Goal: Obtain resource: Download file/media

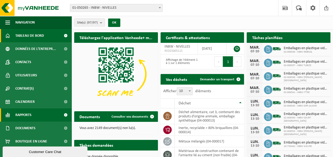
click at [43, 118] on link "Rapports" at bounding box center [35, 115] width 71 height 13
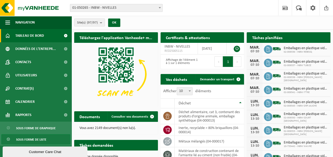
click at [37, 139] on span "Sous forme de liste" at bounding box center [31, 140] width 30 height 10
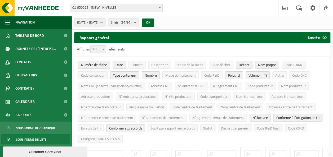
click at [98, 23] on span "[DATE] - [DATE]" at bounding box center [87, 23] width 21 height 8
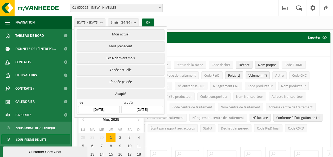
click at [111, 106] on input "2025-05-01" at bounding box center [98, 109] width 41 height 7
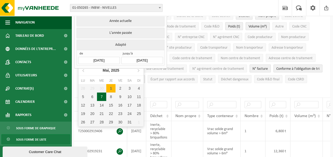
scroll to position [53, 0]
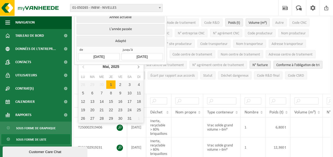
click at [139, 67] on icon at bounding box center [138, 66] width 8 height 8
click at [83, 85] on div "1" at bounding box center [82, 84] width 9 height 8
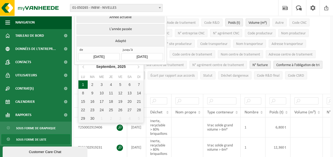
type input "2025-09-01"
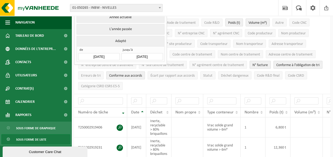
click at [157, 56] on input "2025-10-06" at bounding box center [141, 56] width 41 height 7
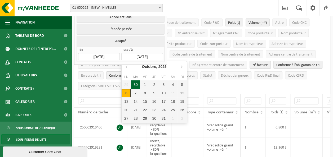
click at [139, 85] on div "30" at bounding box center [135, 84] width 9 height 8
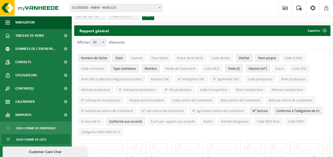
scroll to position [0, 0]
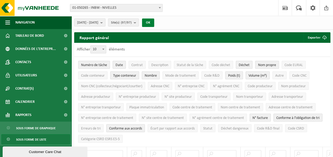
click at [154, 25] on button "OK" at bounding box center [148, 23] width 12 height 8
click at [104, 66] on span "Numéro de tâche" at bounding box center [94, 65] width 26 height 4
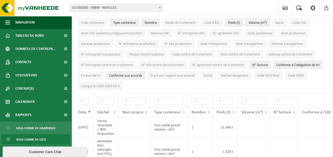
scroll to position [26, 0]
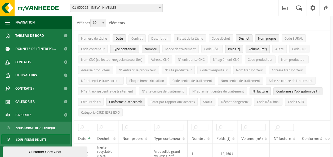
click at [258, 38] on span "Nom propre" at bounding box center [267, 39] width 18 height 4
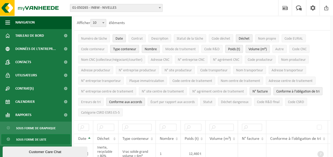
click at [137, 101] on span "Conforme aux accords" at bounding box center [125, 102] width 33 height 4
click at [258, 90] on span "N° facture" at bounding box center [259, 92] width 15 height 4
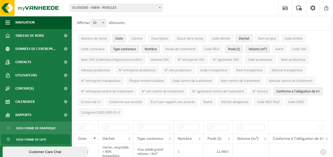
click at [279, 90] on span "Conforme à l’obligation de tri" at bounding box center [297, 92] width 43 height 4
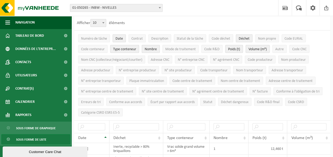
click at [154, 47] on span "Nombre" at bounding box center [151, 49] width 12 height 4
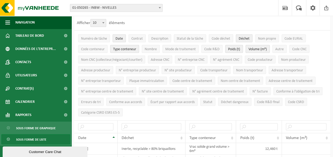
click at [261, 50] on span "Volume (m³)" at bounding box center [257, 49] width 18 height 4
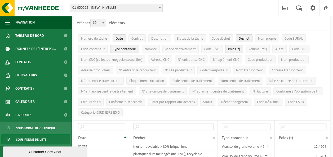
scroll to position [53, 0]
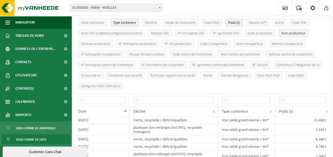
click at [285, 34] on span "Nom producteur" at bounding box center [293, 34] width 25 height 4
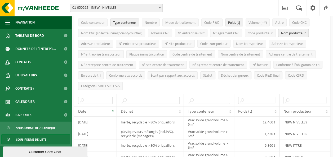
click at [285, 34] on span "Nom producteur" at bounding box center [293, 34] width 25 height 4
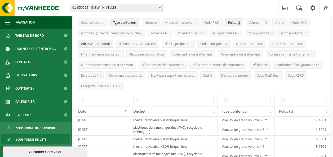
click at [105, 44] on span "Adresse producteur" at bounding box center [95, 44] width 29 height 4
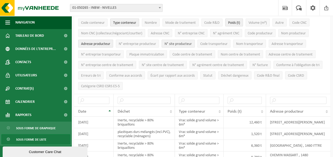
click at [173, 43] on span "N° site producteur" at bounding box center [177, 44] width 27 height 4
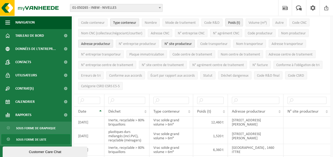
click at [173, 43] on span "N° site producteur" at bounding box center [177, 44] width 27 height 4
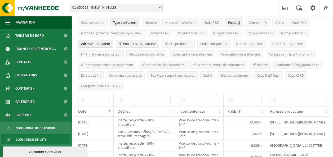
click at [153, 44] on span "N° entreprise producteur" at bounding box center [137, 44] width 37 height 4
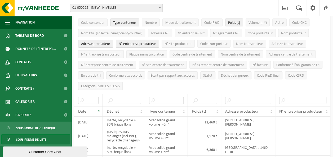
click at [153, 44] on span "N° entreprise producteur" at bounding box center [137, 44] width 37 height 4
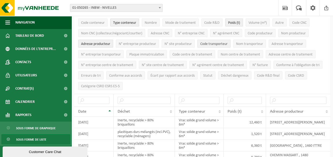
click at [208, 44] on span "Code transporteur" at bounding box center [213, 44] width 27 height 4
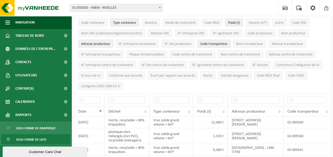
click at [208, 44] on span "Code transporteur" at bounding box center [213, 44] width 27 height 4
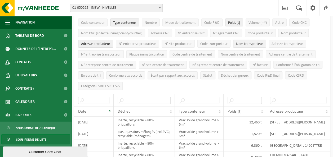
click at [239, 46] on button "Nom transporteur" at bounding box center [249, 44] width 33 height 8
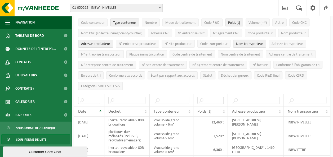
click at [239, 46] on button "Nom transporteur" at bounding box center [249, 44] width 33 height 8
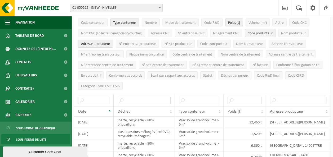
click at [260, 33] on span "Code producteur" at bounding box center [260, 34] width 25 height 4
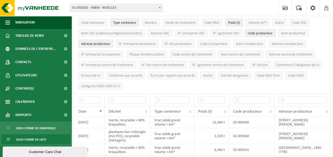
click at [260, 34] on span "Code producteur" at bounding box center [260, 34] width 25 height 4
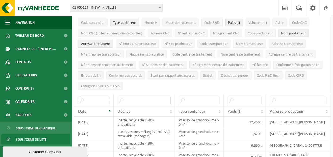
click at [283, 33] on span "Nom producteur" at bounding box center [293, 34] width 25 height 4
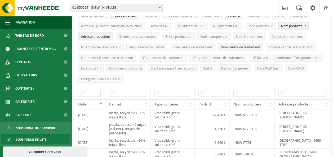
scroll to position [0, 0]
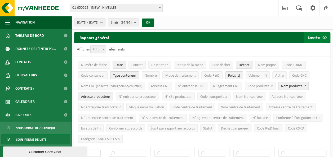
click at [315, 38] on button "Exporter" at bounding box center [316, 37] width 26 height 11
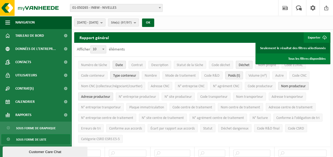
click at [299, 50] on link "Seulement le résultat des filtres sélectionnés" at bounding box center [292, 48] width 73 height 11
click at [98, 23] on span "2025-09-01 - 2025-09-30" at bounding box center [87, 23] width 21 height 8
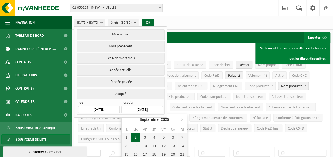
click at [132, 110] on input "2025-09-30" at bounding box center [141, 109] width 41 height 7
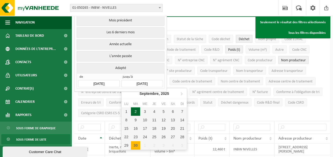
scroll to position [26, 0]
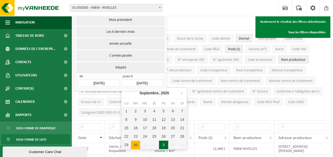
click at [164, 143] on div "3" at bounding box center [163, 145] width 9 height 8
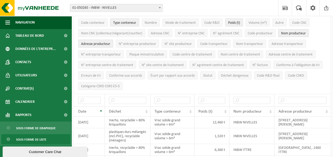
scroll to position [0, 0]
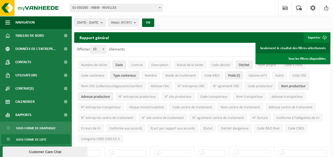
click at [298, 50] on link "Seulement le résultat des filtres sélectionnés" at bounding box center [292, 48] width 73 height 11
